Goal: Task Accomplishment & Management: Complete application form

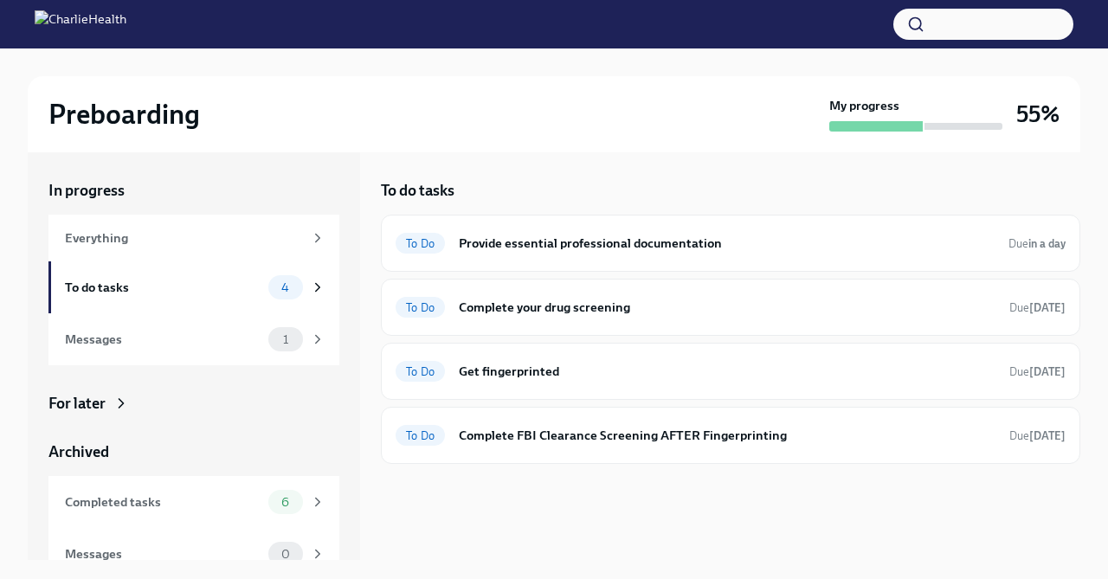
click at [620, 357] on div "To Do Get fingerprinted Due [DATE]" at bounding box center [730, 371] width 670 height 28
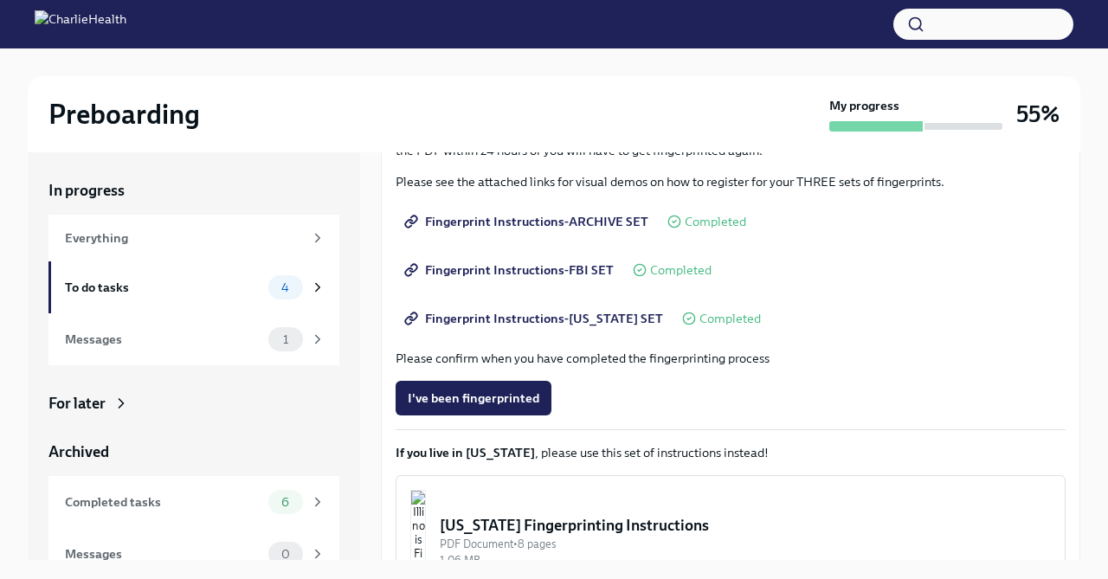
scroll to position [245, 0]
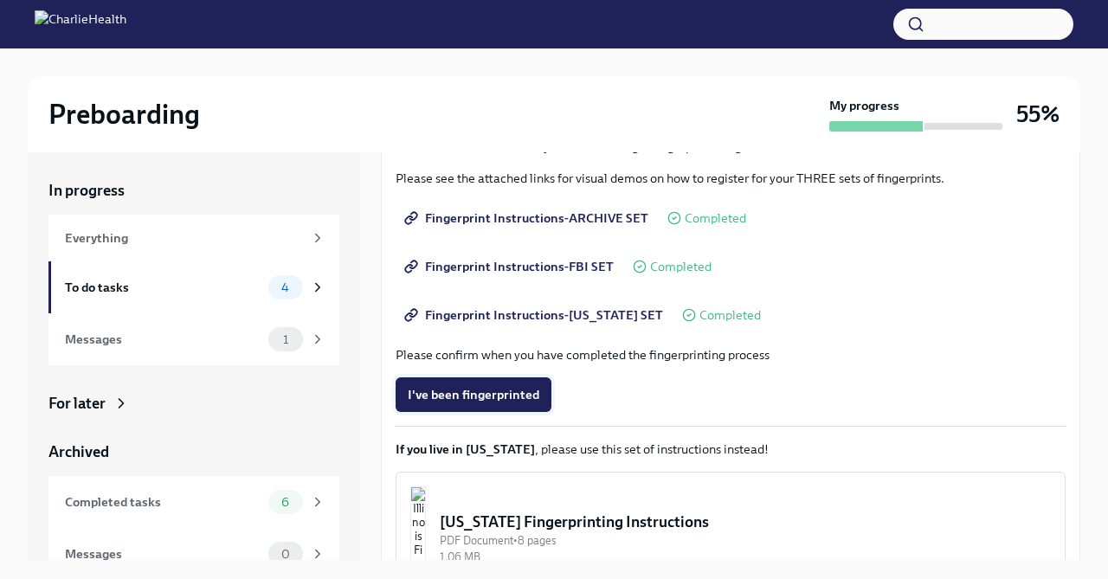
click at [511, 393] on span "I've been fingerprinted" at bounding box center [474, 394] width 132 height 17
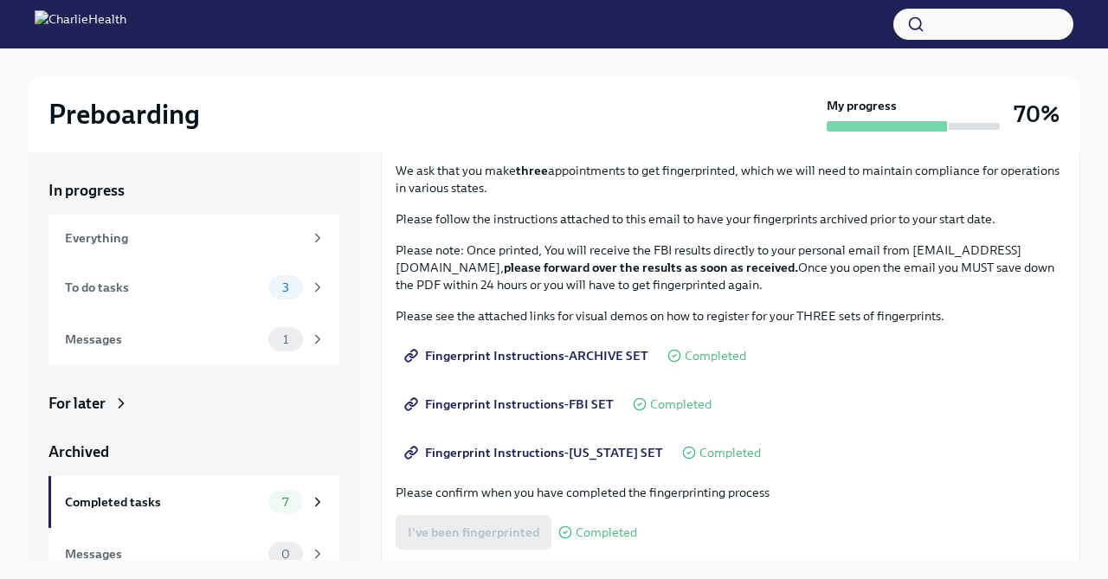
scroll to position [108, 0]
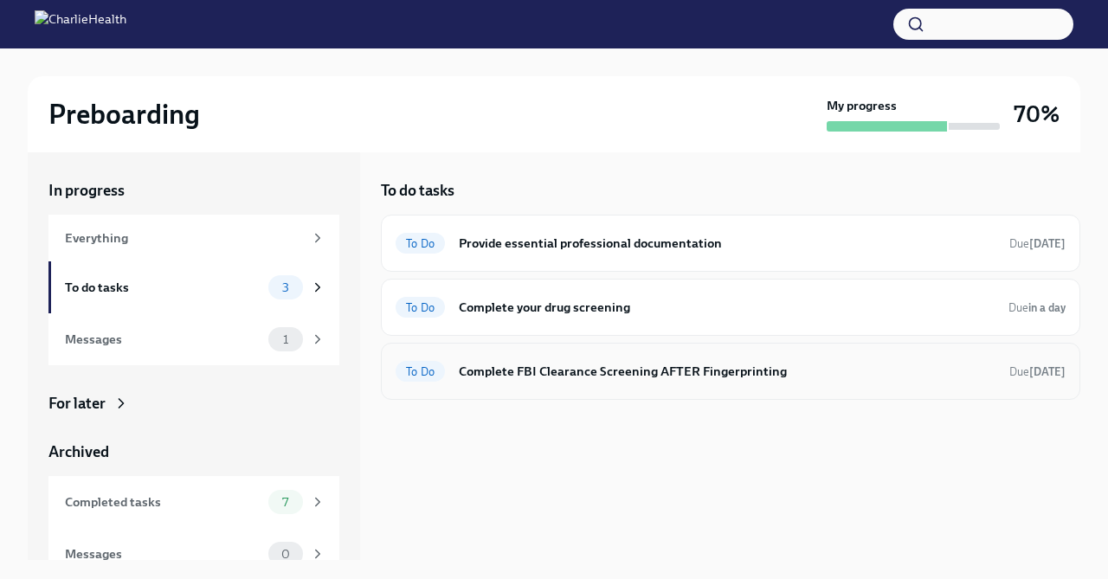
click at [772, 370] on h6 "Complete FBI Clearance Screening AFTER Fingerprinting" at bounding box center [727, 371] width 537 height 19
click at [518, 237] on h6 "Provide essential professional documentation" at bounding box center [727, 243] width 537 height 19
